Goal: Navigation & Orientation: Find specific page/section

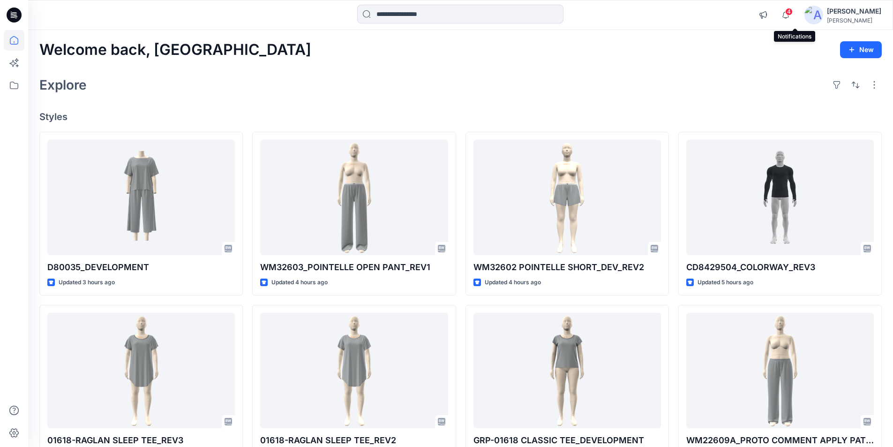
click at [792, 13] on span "4" at bounding box center [788, 11] width 7 height 7
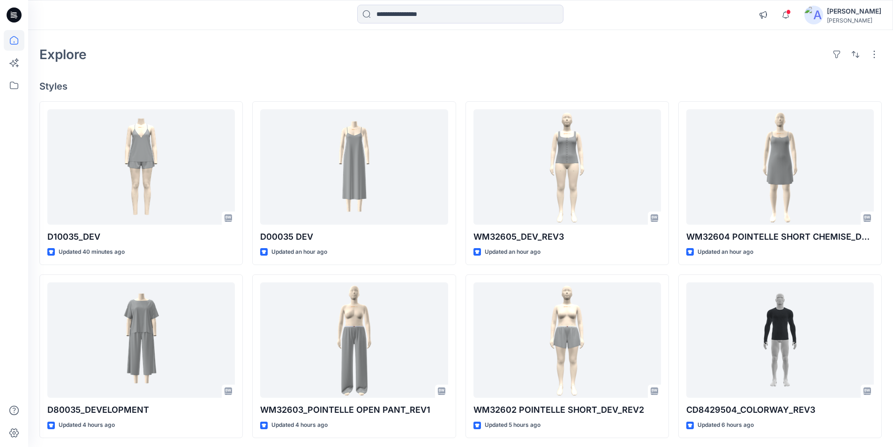
scroll to position [47, 0]
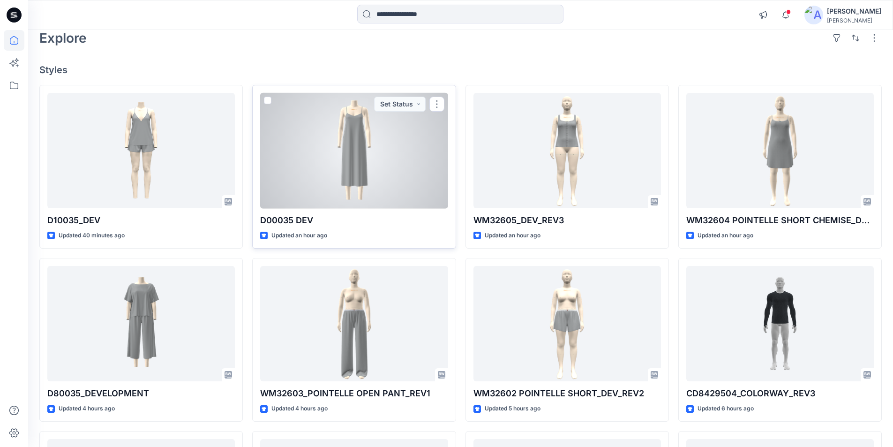
click at [365, 186] on div at bounding box center [353, 151] width 187 height 116
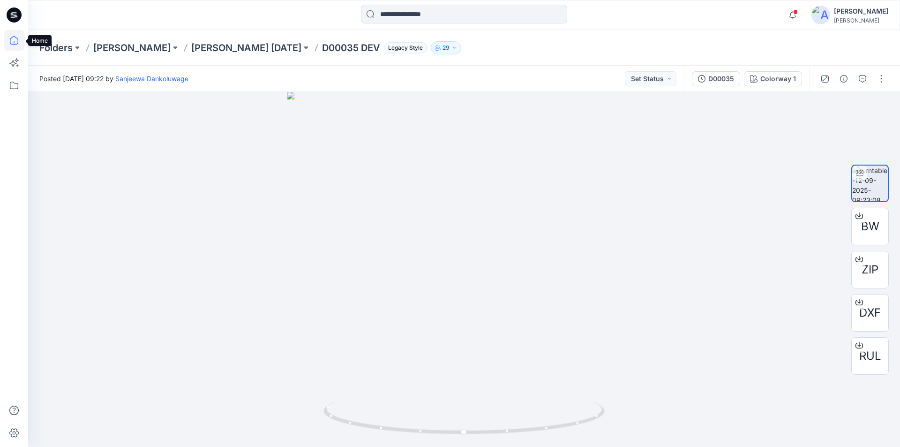
click at [19, 45] on icon at bounding box center [14, 40] width 21 height 21
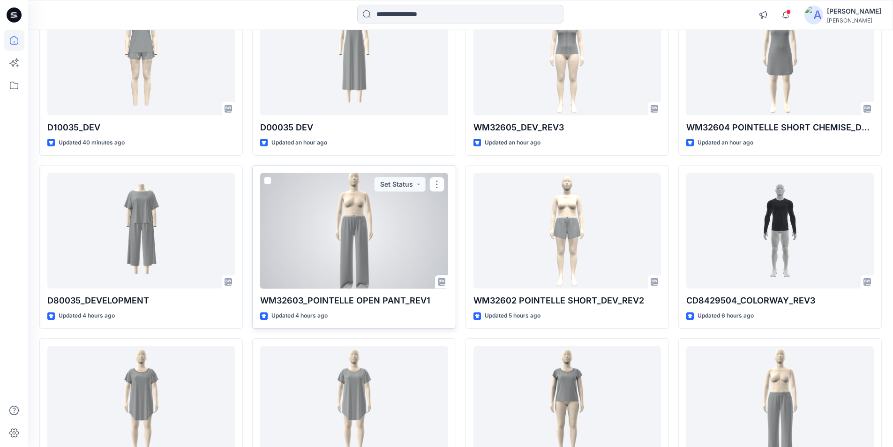
scroll to position [141, 0]
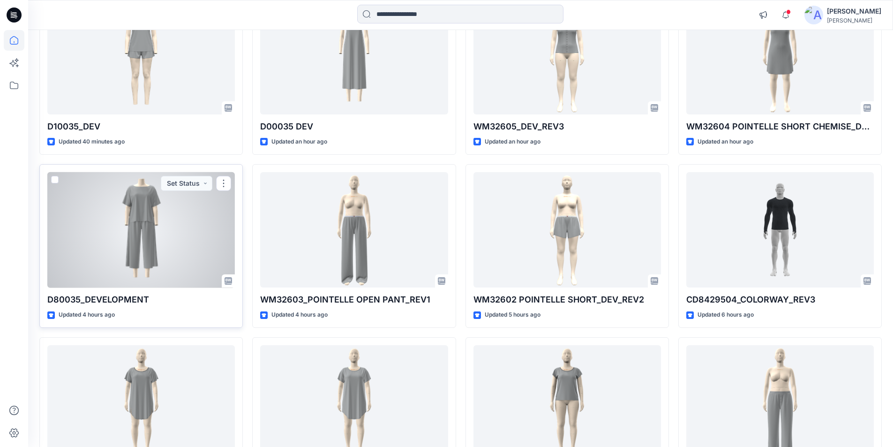
click at [134, 260] on div at bounding box center [140, 230] width 187 height 116
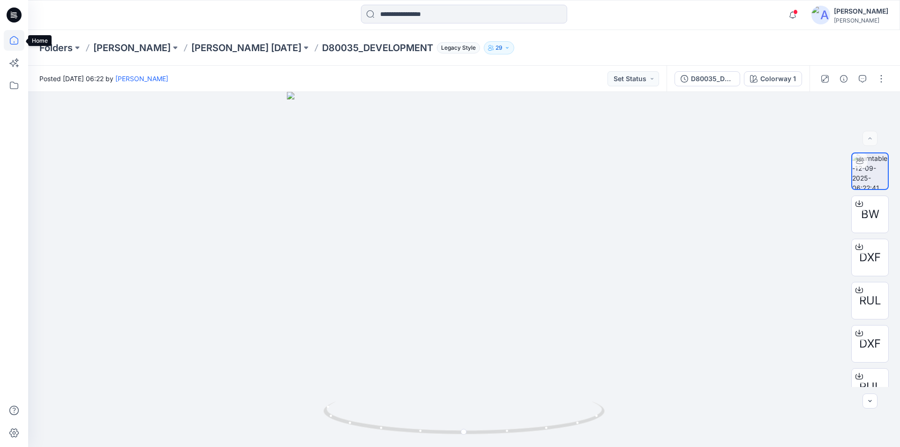
click at [16, 35] on icon at bounding box center [14, 40] width 21 height 21
